Goal: Task Accomplishment & Management: Use online tool/utility

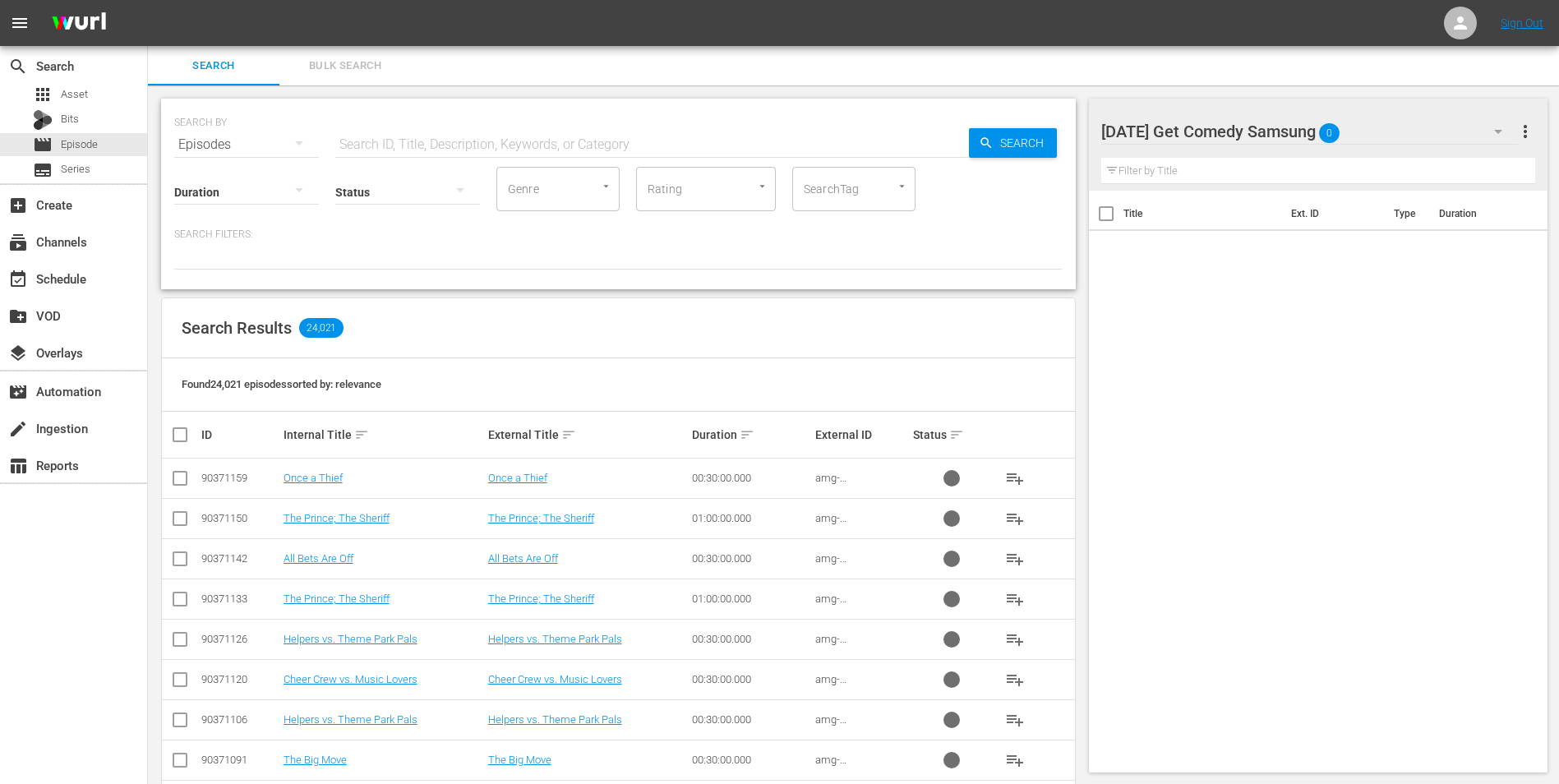
click at [99, 574] on div "search Search apps Asset Bits movie Episode subtitles Series add_box Create sub…" at bounding box center [74, 438] width 148 height 784
click at [1414, 125] on div "[DATE] Get Comedy Samsung 0" at bounding box center [1311, 131] width 418 height 46
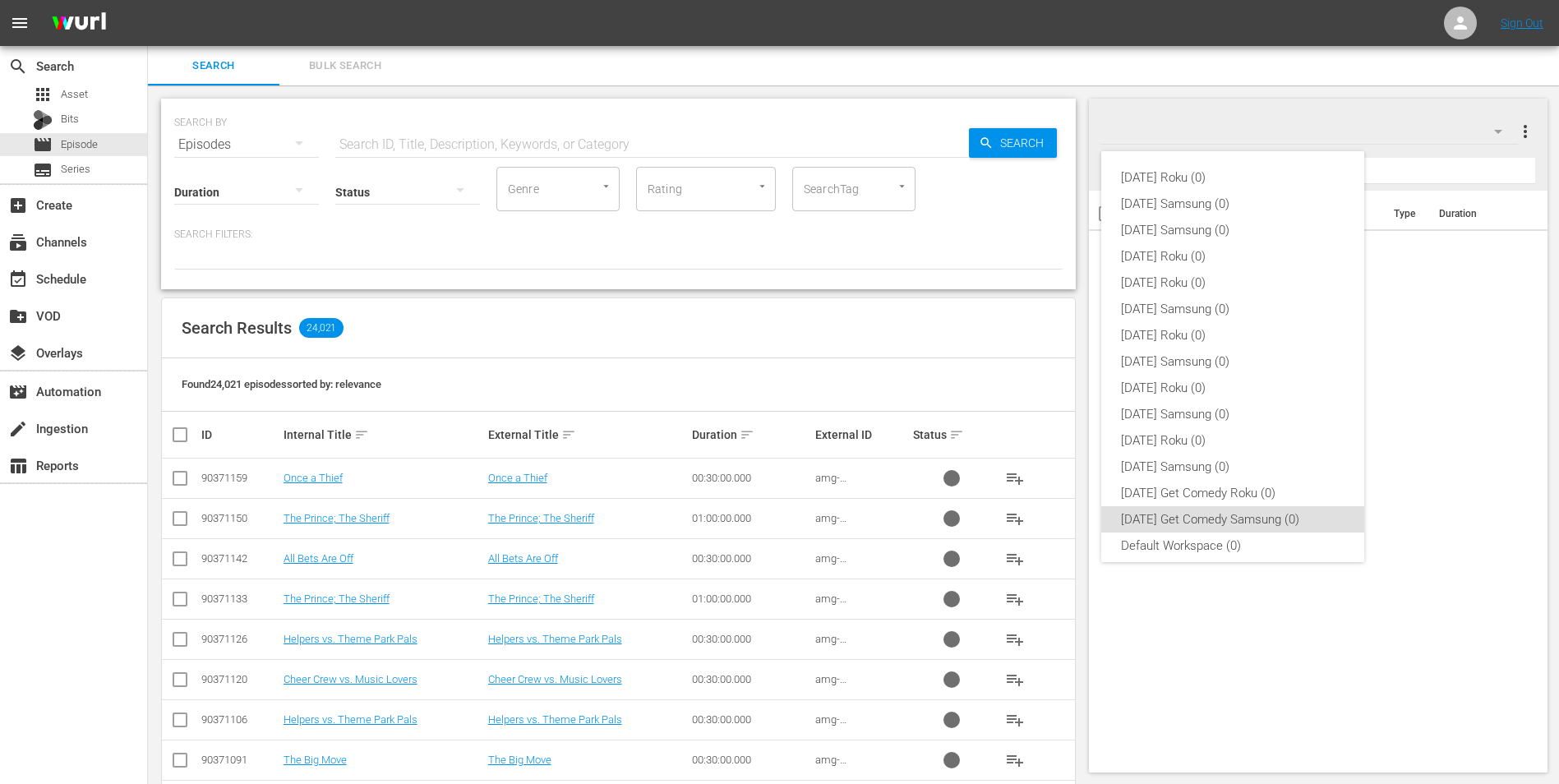
scroll to position [10, 0]
click at [1414, 125] on div "[DATE] Roku (0) [DATE] Samsung (0) [DATE] Samsung (0) [DATE] Roku (0) [DATE] Ro…" at bounding box center [780, 392] width 1559 height 784
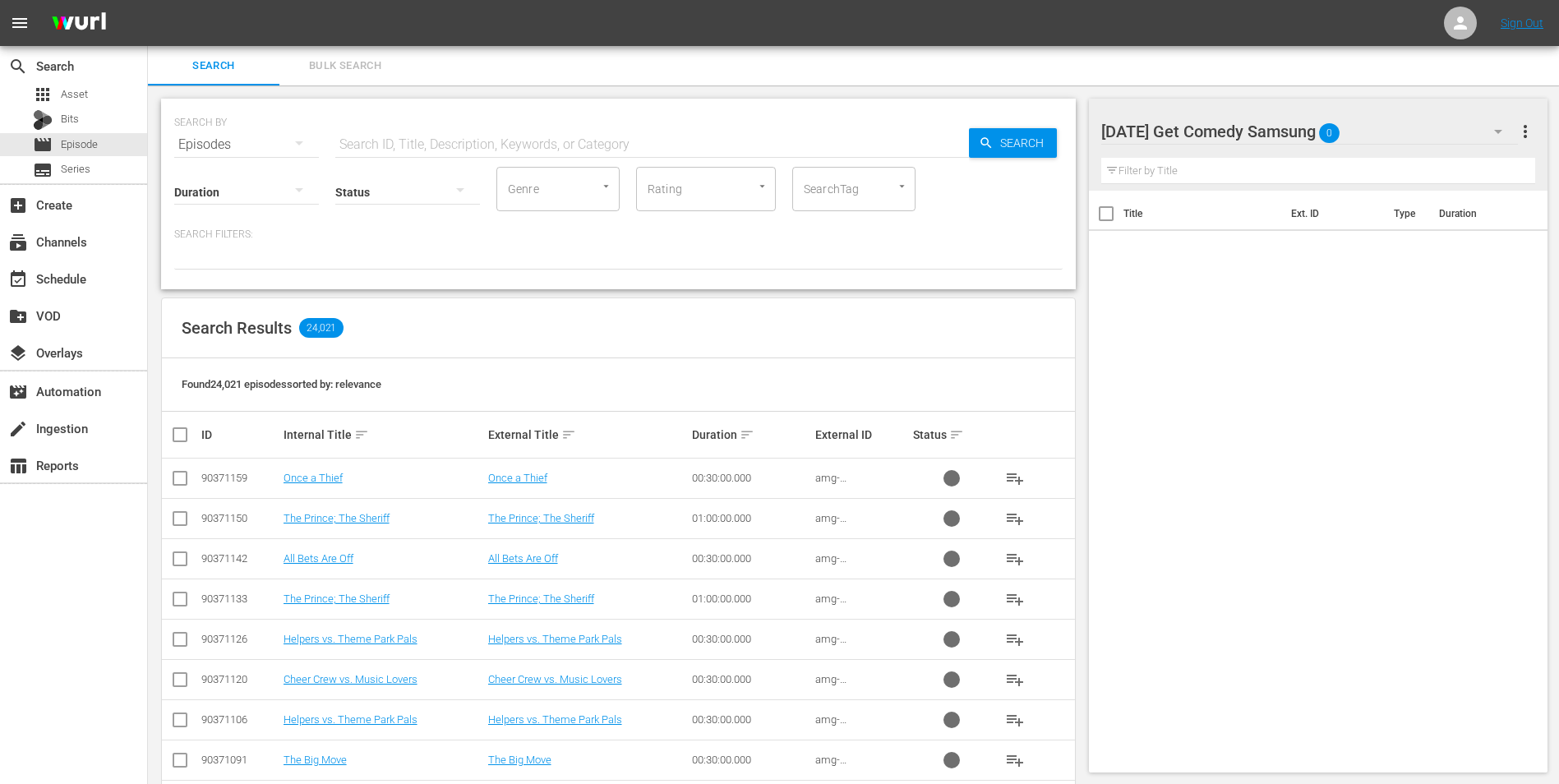
scroll to position [82, 0]
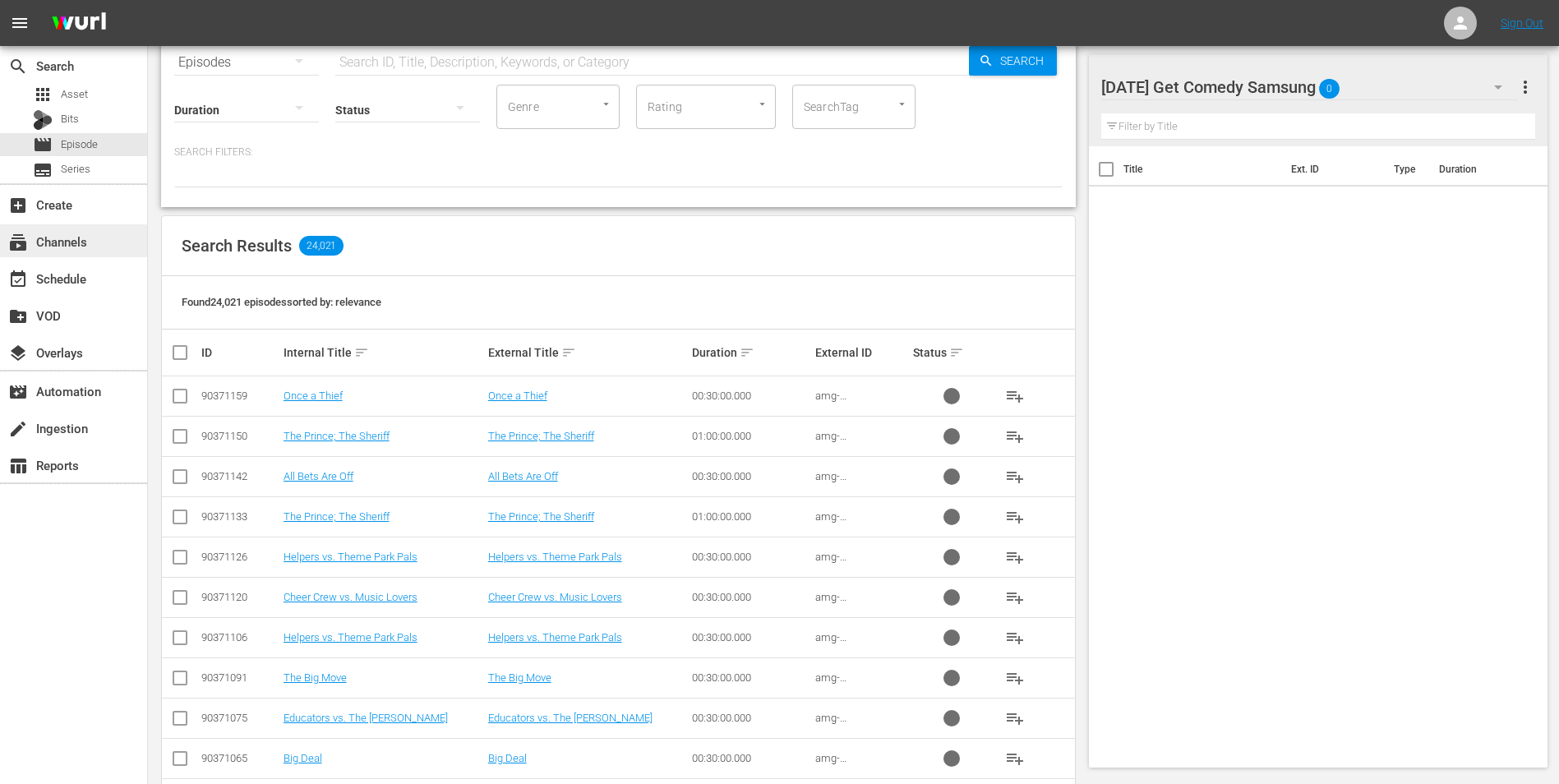
click at [59, 254] on div "subscriptions Channels" at bounding box center [73, 241] width 147 height 33
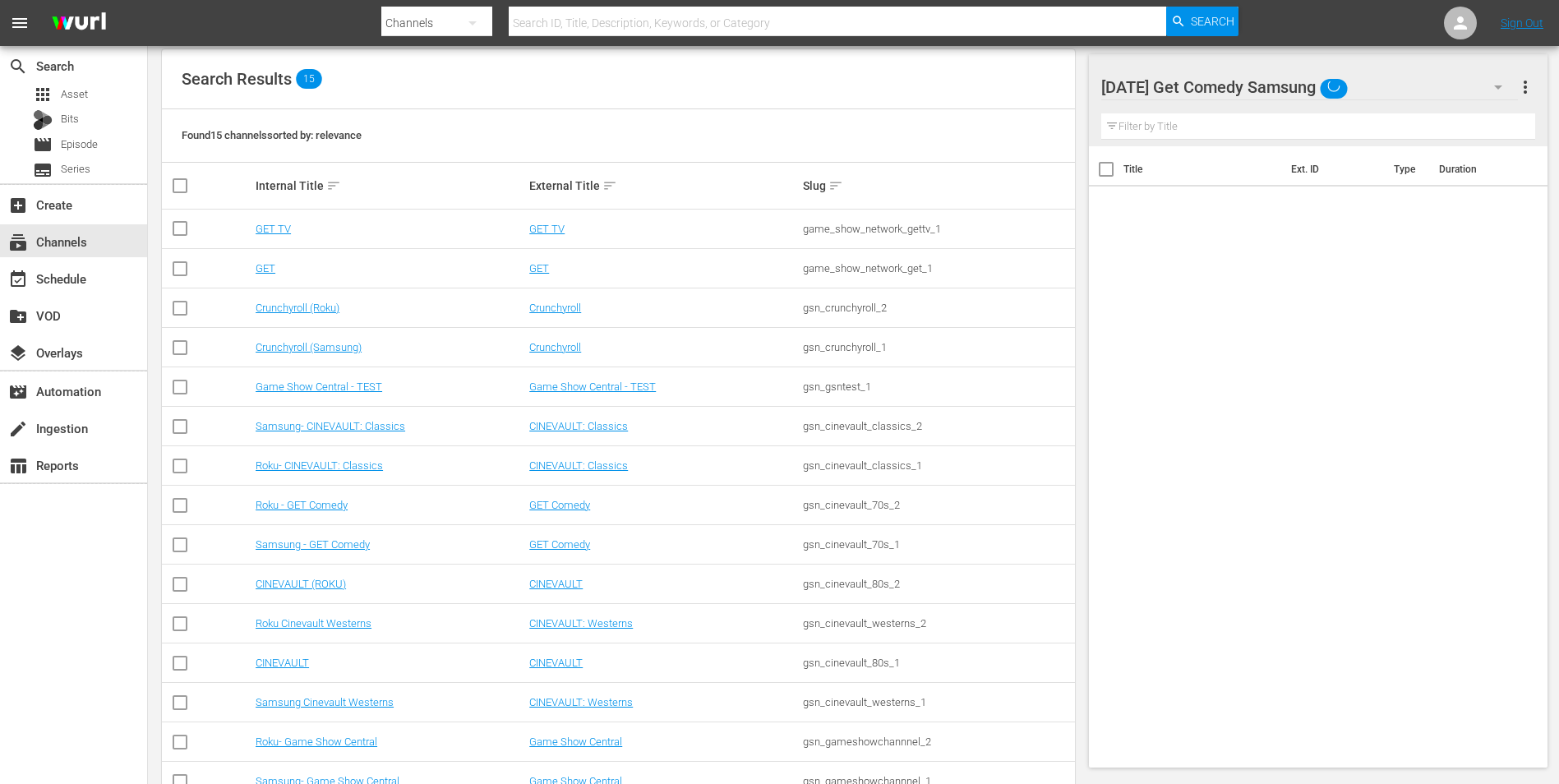
scroll to position [164, 0]
click at [322, 542] on link "Samsung - GET Comedy" at bounding box center [312, 542] width 114 height 12
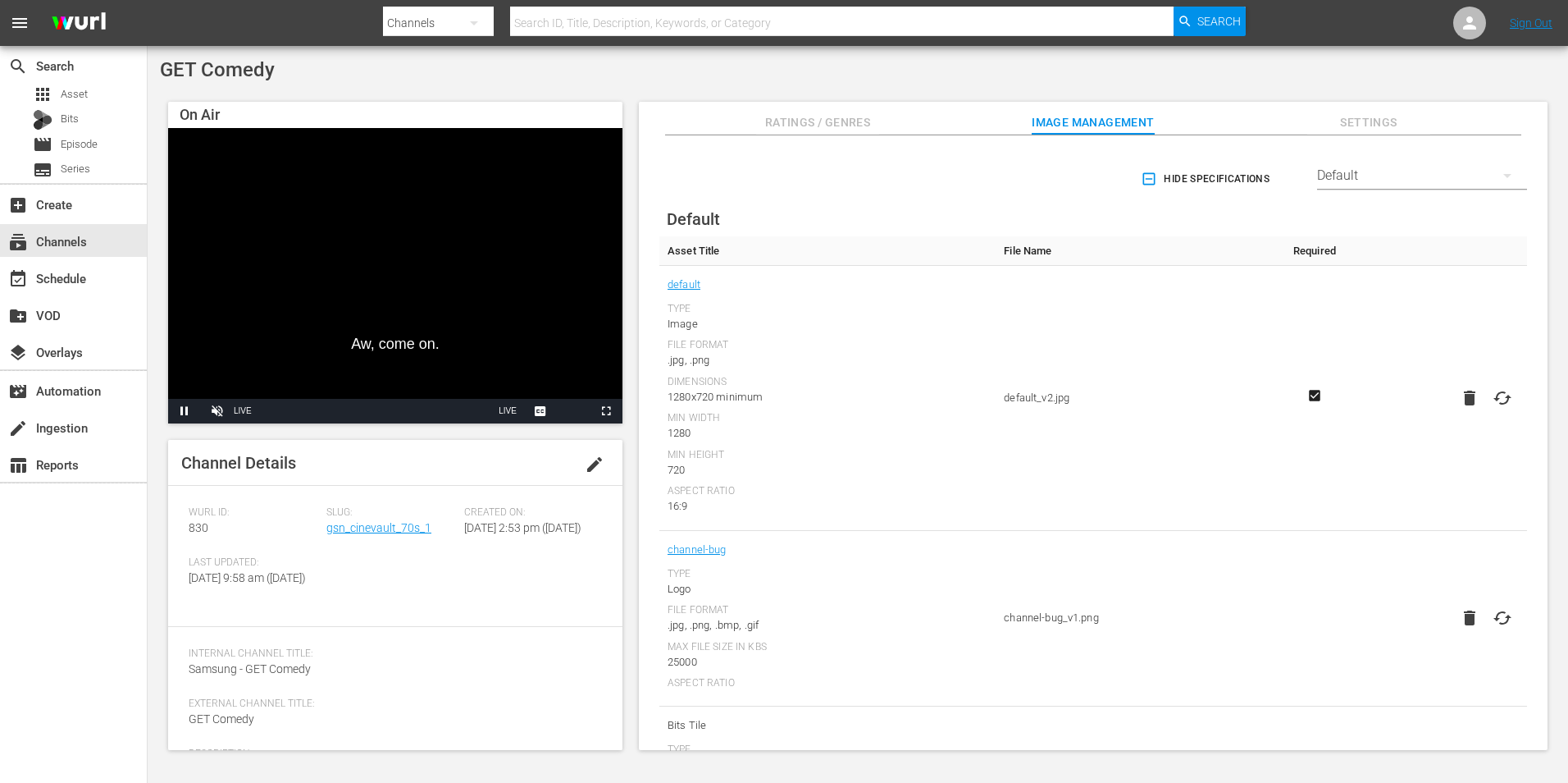
drag, startPoint x: 2, startPoint y: 523, endPoint x: 4, endPoint y: 509, distance: 14.1
click at [2, 523] on div "search Search apps Asset Bits movie Episode subtitles Series add_box Create sub…" at bounding box center [74, 437] width 148 height 783
click at [63, 265] on div "event_available Schedule" at bounding box center [73, 277] width 147 height 33
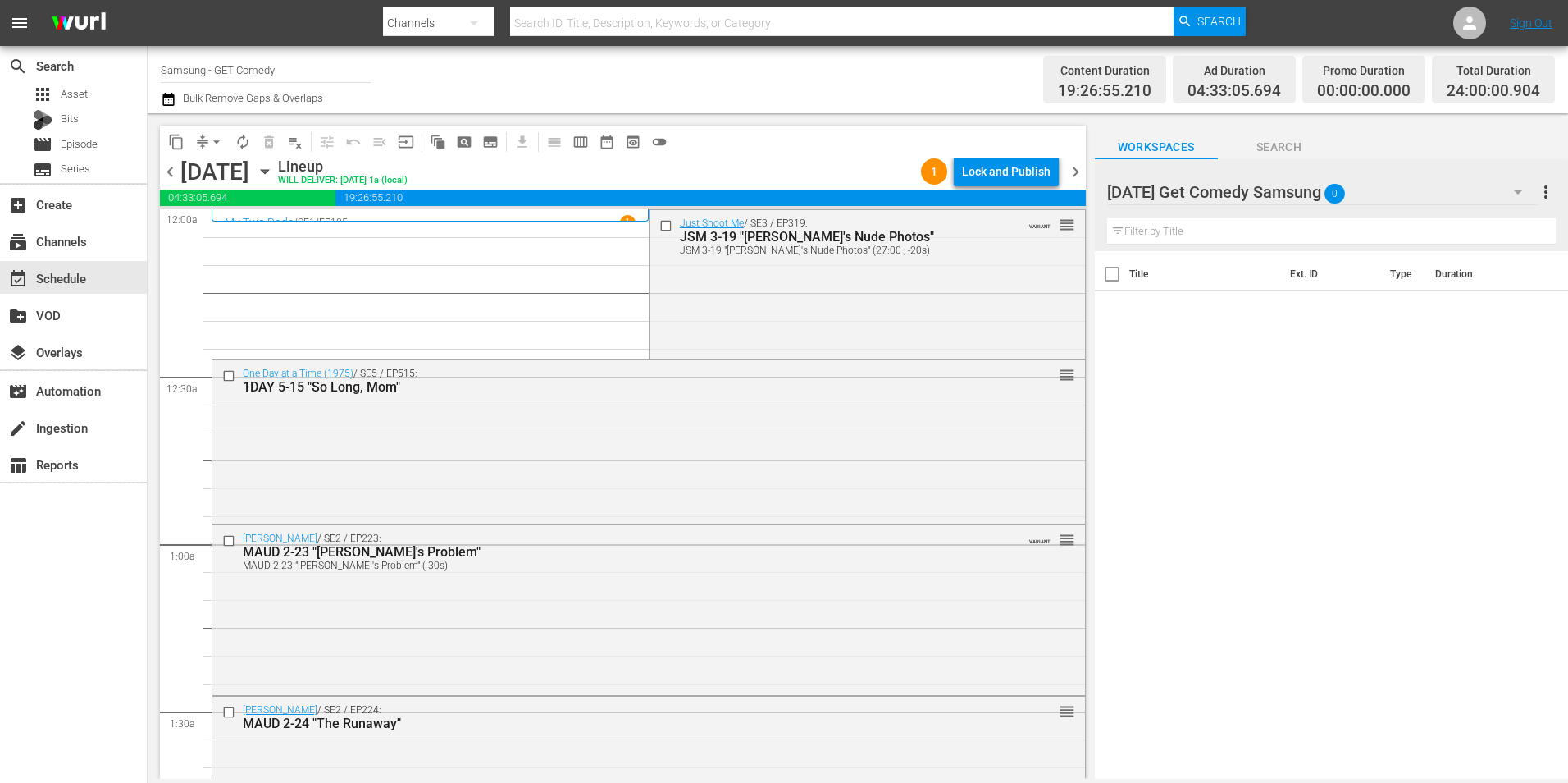
click at [274, 173] on icon "button" at bounding box center [265, 172] width 18 height 18
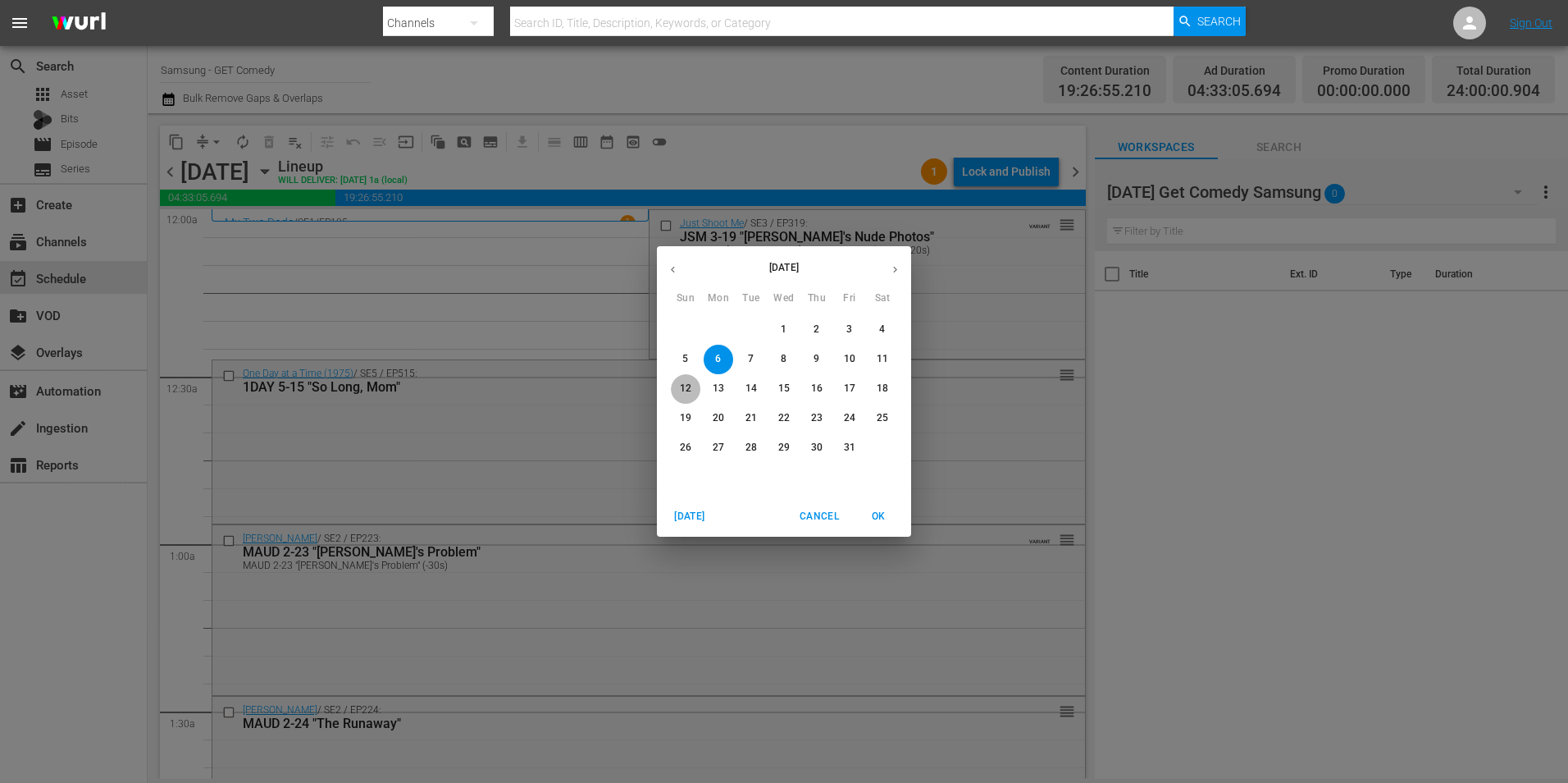
click at [678, 384] on span "12" at bounding box center [686, 388] width 30 height 14
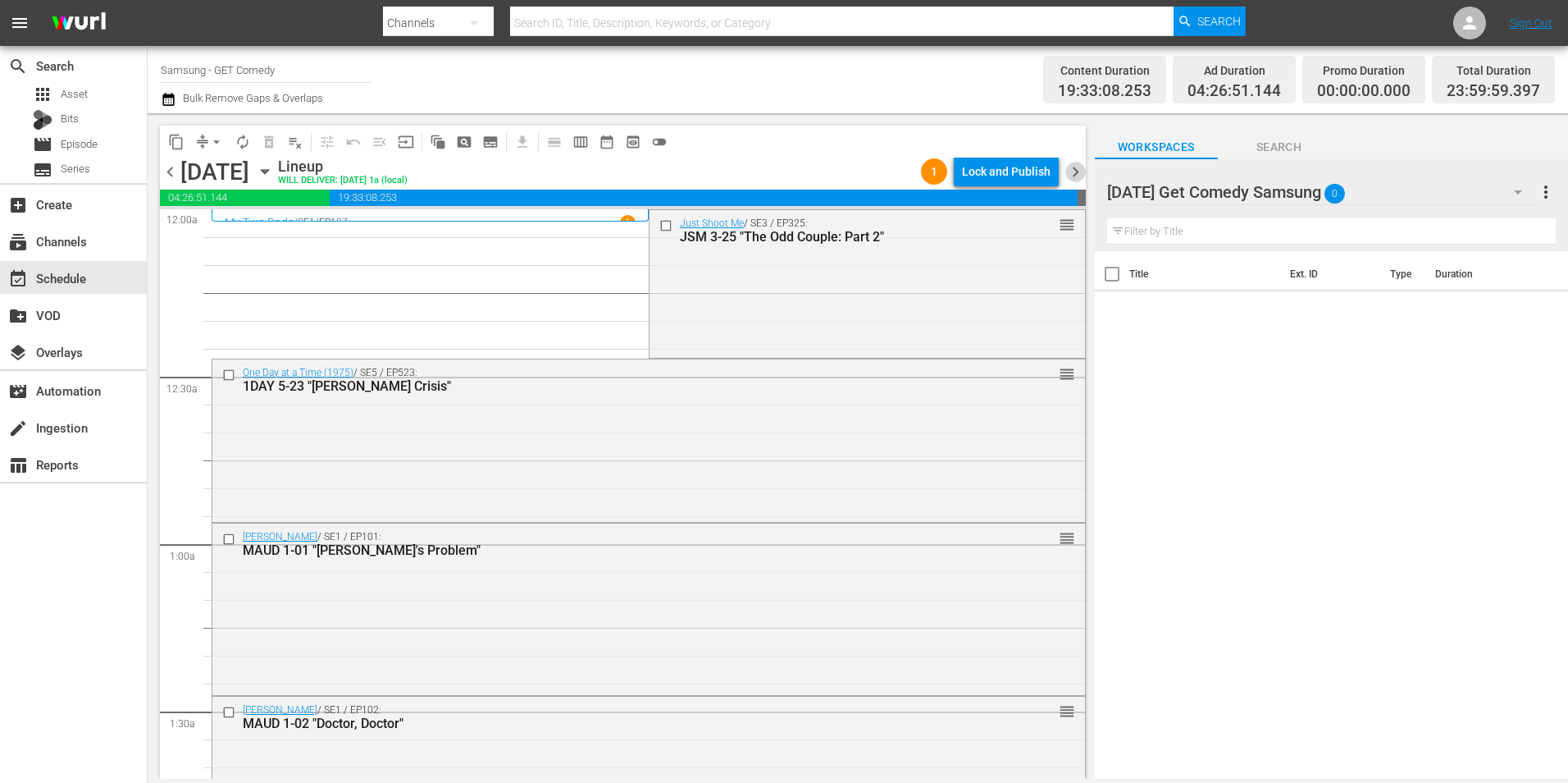
click at [1081, 171] on span "chevron_right" at bounding box center [1076, 172] width 21 height 21
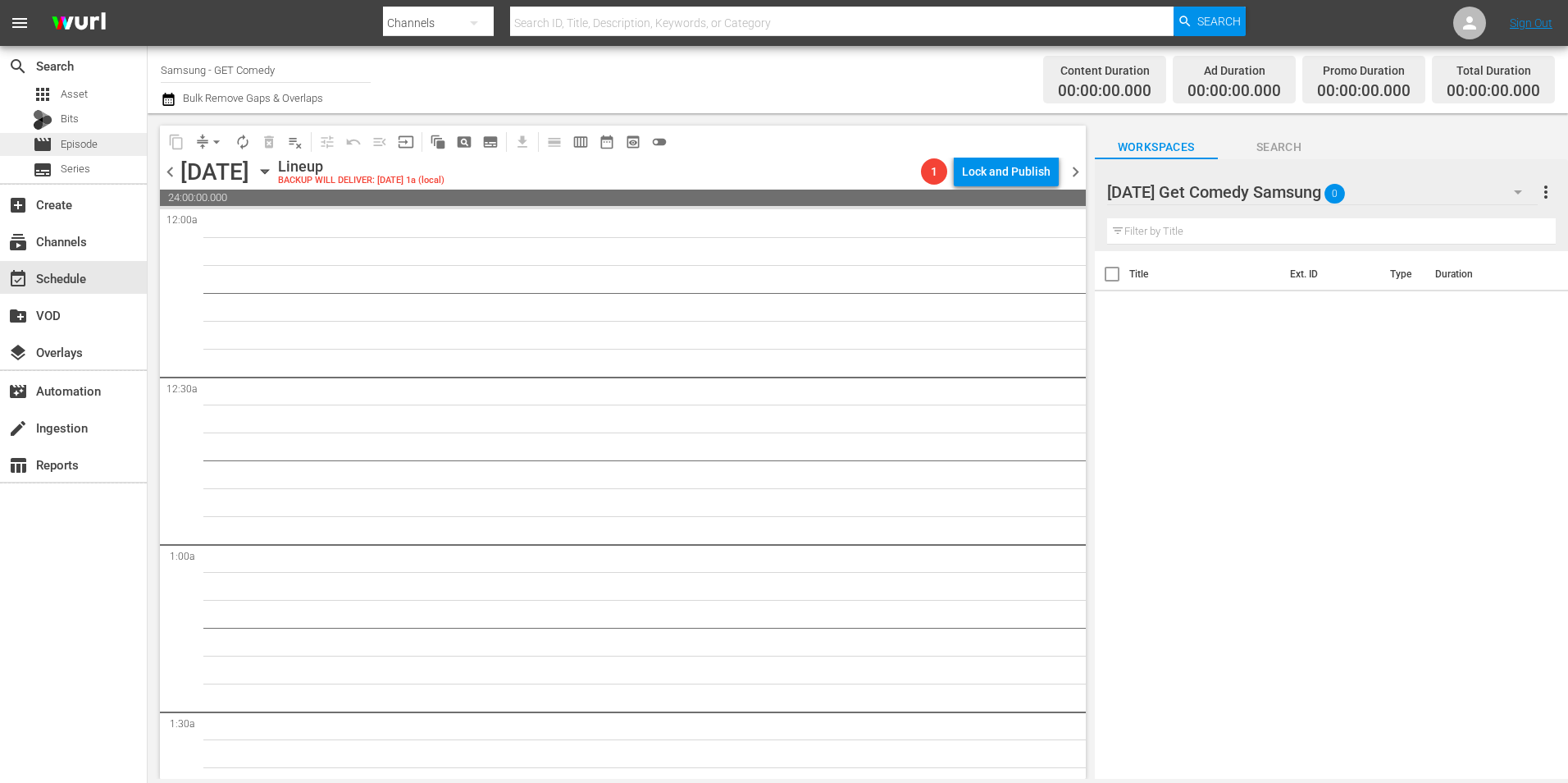
click at [80, 144] on span "Episode" at bounding box center [79, 144] width 37 height 16
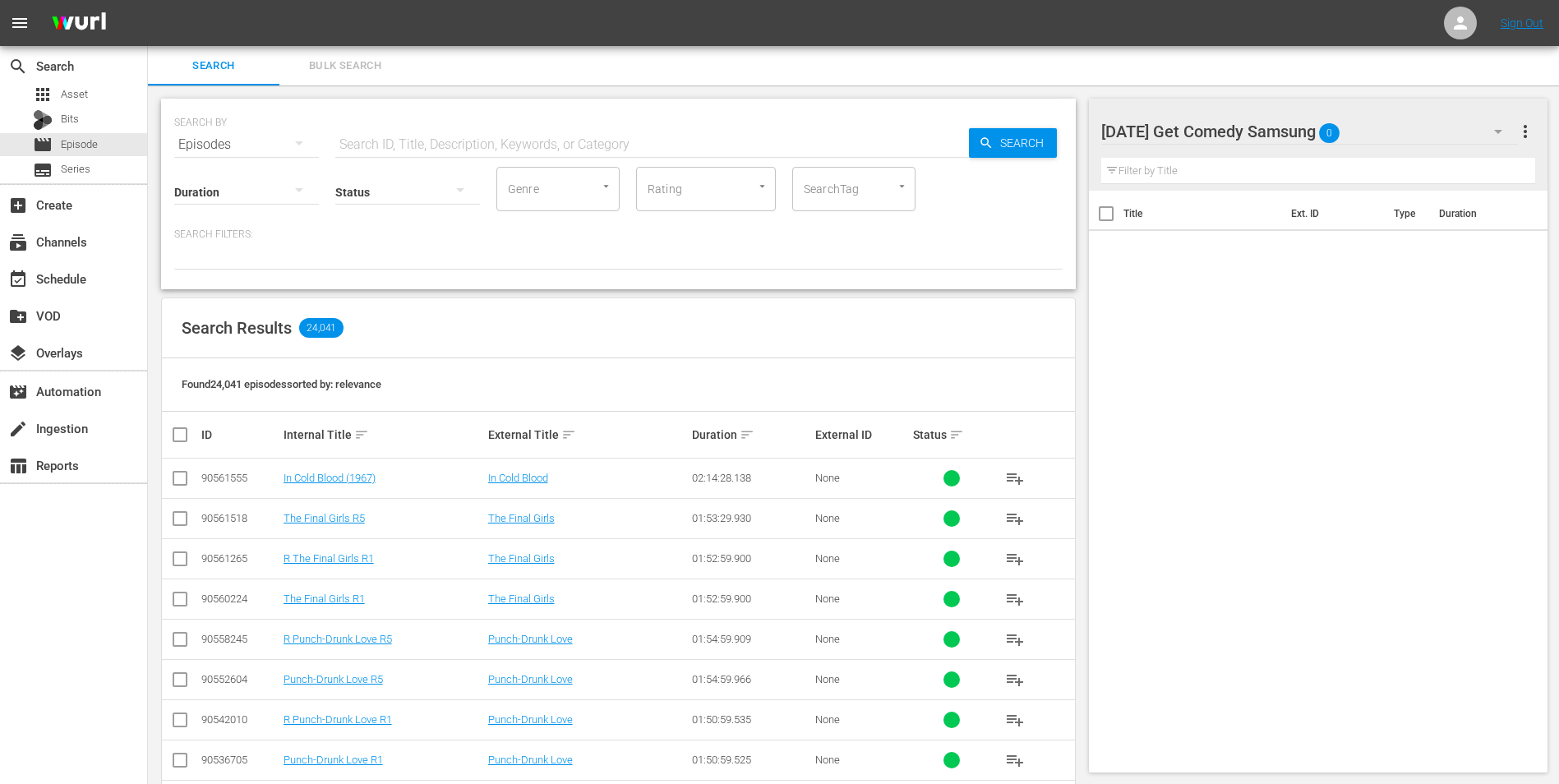
click at [419, 136] on input "text" at bounding box center [652, 145] width 634 height 39
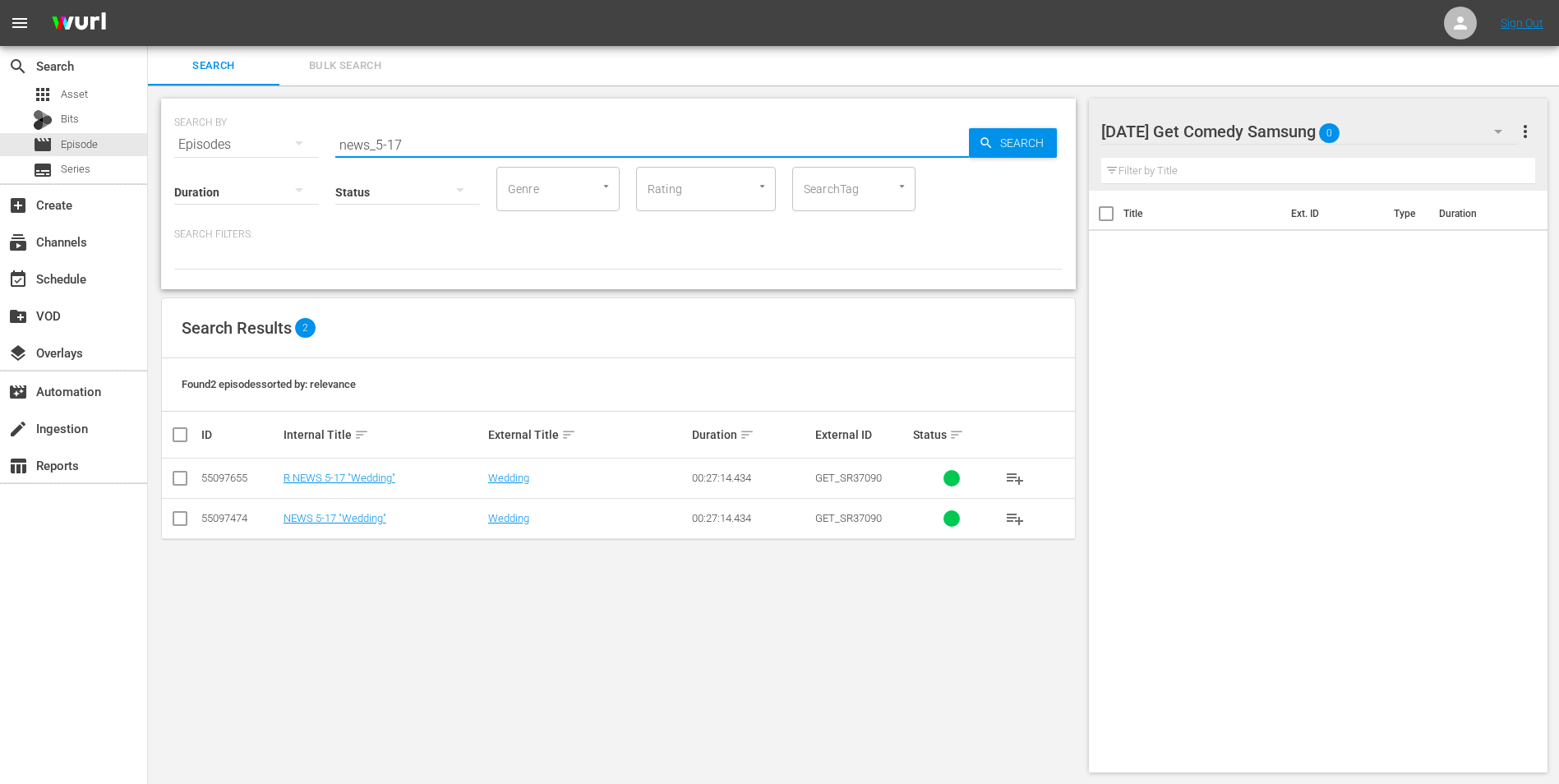
type input "news_5-17"
click at [184, 520] on input "checkbox" at bounding box center [180, 522] width 20 height 20
checkbox input "true"
